Goal: Connect with others: Connect with others

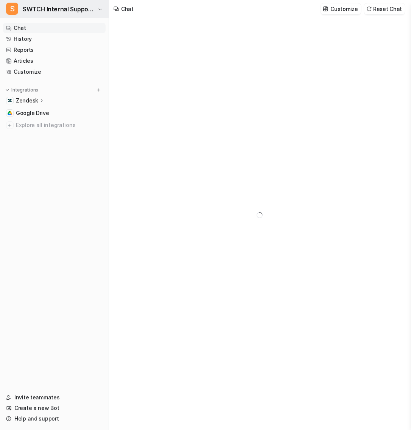
type textarea "**********"
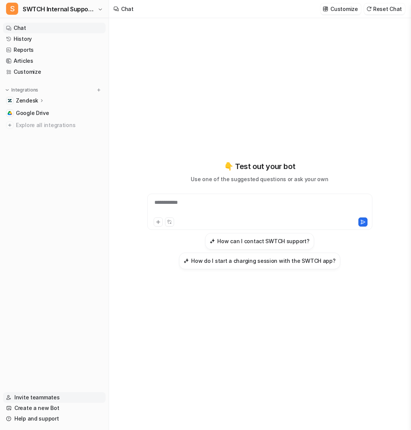
click at [33, 399] on link "Invite teammates" at bounding box center [54, 397] width 102 height 11
